Goal: Find contact information: Find contact information

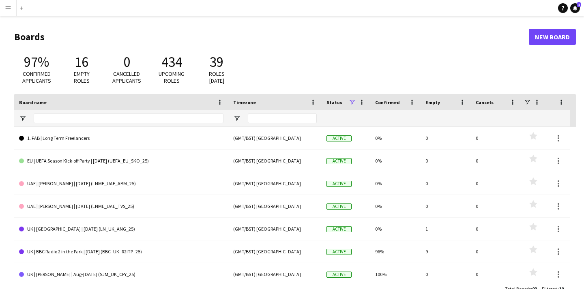
click at [6, 4] on button "Menu" at bounding box center [8, 8] width 16 height 16
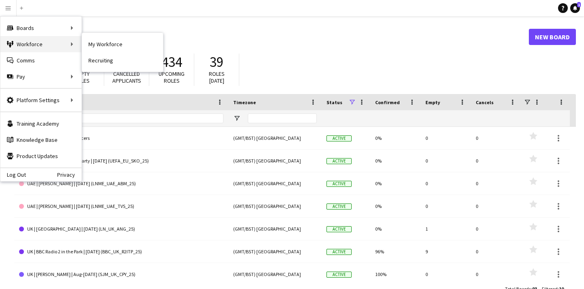
click at [45, 45] on div "Workforce Workforce" at bounding box center [40, 44] width 81 height 16
click at [107, 45] on link "My Workforce" at bounding box center [122, 44] width 81 height 16
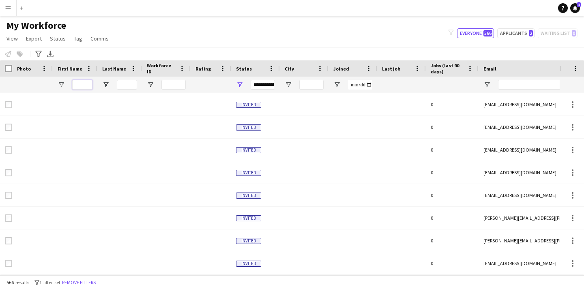
click at [82, 85] on input "First Name Filter Input" at bounding box center [82, 85] width 20 height 10
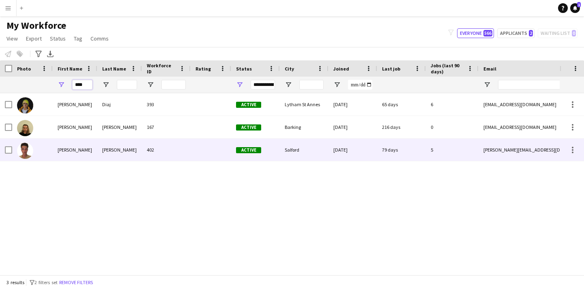
type input "****"
click at [515, 148] on div "[PERSON_NAME][EMAIL_ADDRESS][DOMAIN_NAME]" at bounding box center [559, 150] width 162 height 22
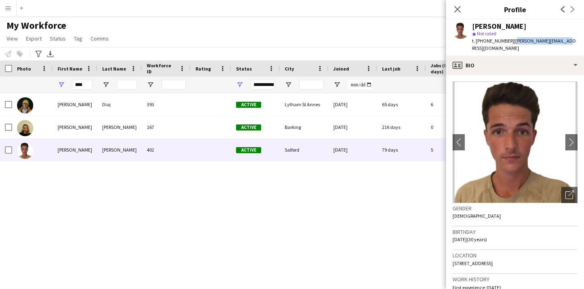
copy span "[PERSON_NAME][EMAIL_ADDRESS][DOMAIN_NAME]"
drag, startPoint x: 568, startPoint y: 41, endPoint x: 510, endPoint y: 41, distance: 57.6
click at [510, 41] on div "[PERSON_NAME] star Not rated t. [PHONE_NUMBER] | [PERSON_NAME][EMAIL_ADDRESS][D…" at bounding box center [515, 37] width 138 height 36
click at [2, 7] on button "Menu" at bounding box center [8, 8] width 16 height 16
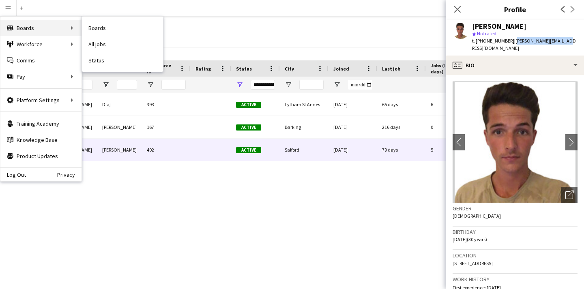
click at [20, 31] on div "Boards Boards" at bounding box center [40, 28] width 81 height 16
click at [96, 25] on link "Boards" at bounding box center [122, 28] width 81 height 16
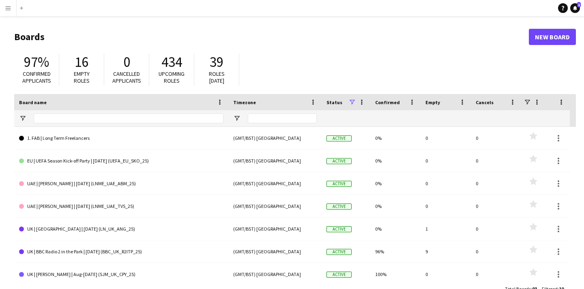
click at [10, 9] on app-icon "Menu" at bounding box center [8, 8] width 6 height 6
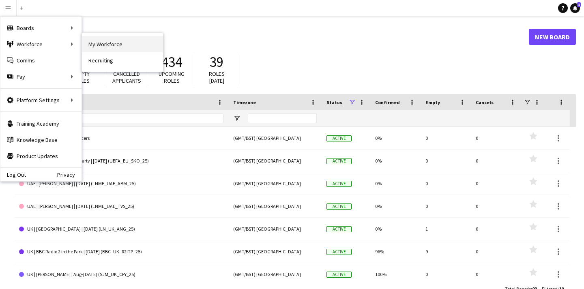
click at [114, 42] on link "My Workforce" at bounding box center [122, 44] width 81 height 16
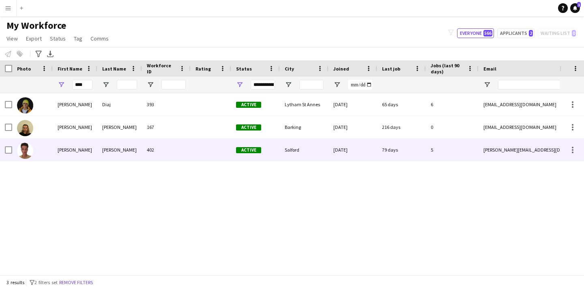
drag, startPoint x: 542, startPoint y: 151, endPoint x: 483, endPoint y: 149, distance: 58.8
click at [483, 149] on div "[PERSON_NAME][EMAIL_ADDRESS][DOMAIN_NAME]" at bounding box center [559, 150] width 162 height 22
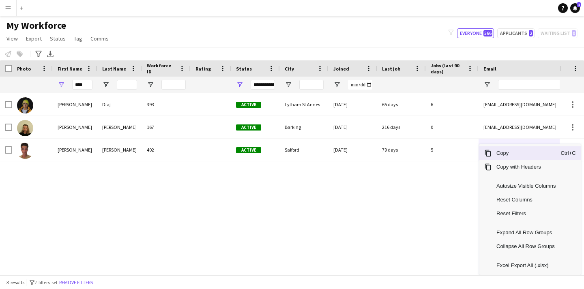
click at [499, 155] on span "Copy" at bounding box center [525, 153] width 69 height 14
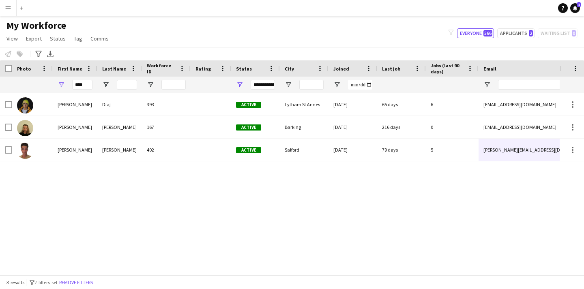
click at [9, 4] on button "Menu" at bounding box center [8, 8] width 16 height 16
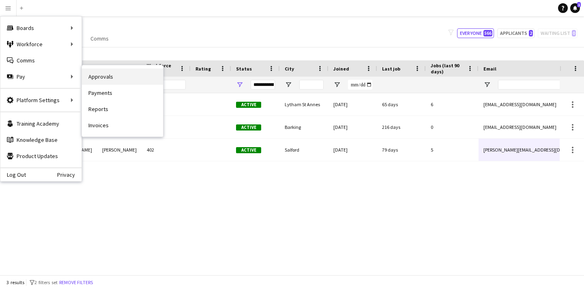
click at [101, 81] on link "Approvals" at bounding box center [122, 77] width 81 height 16
